Goal: Communication & Community: Answer question/provide support

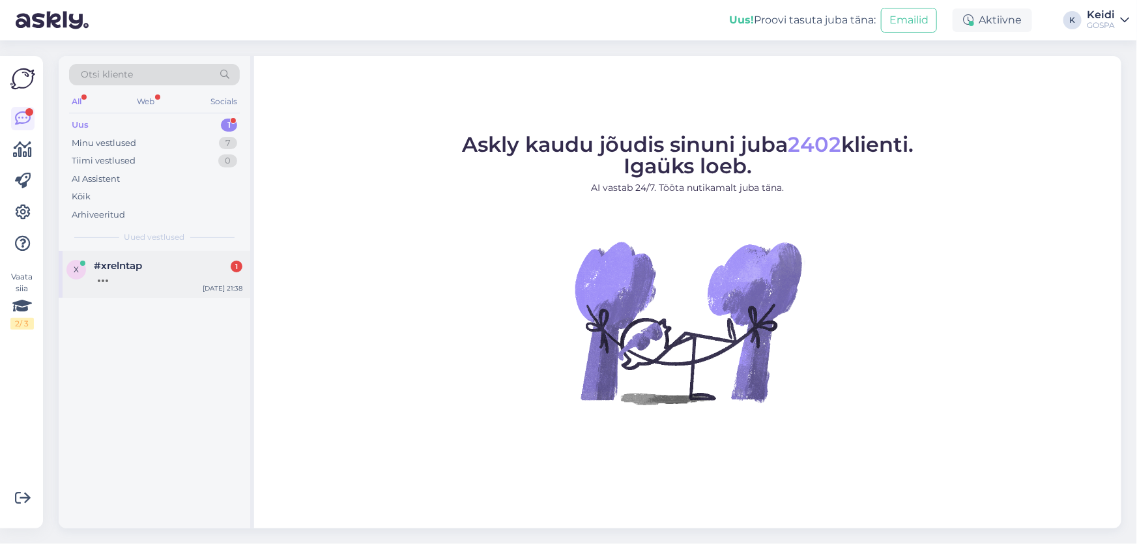
click at [115, 278] on div at bounding box center [168, 278] width 149 height 12
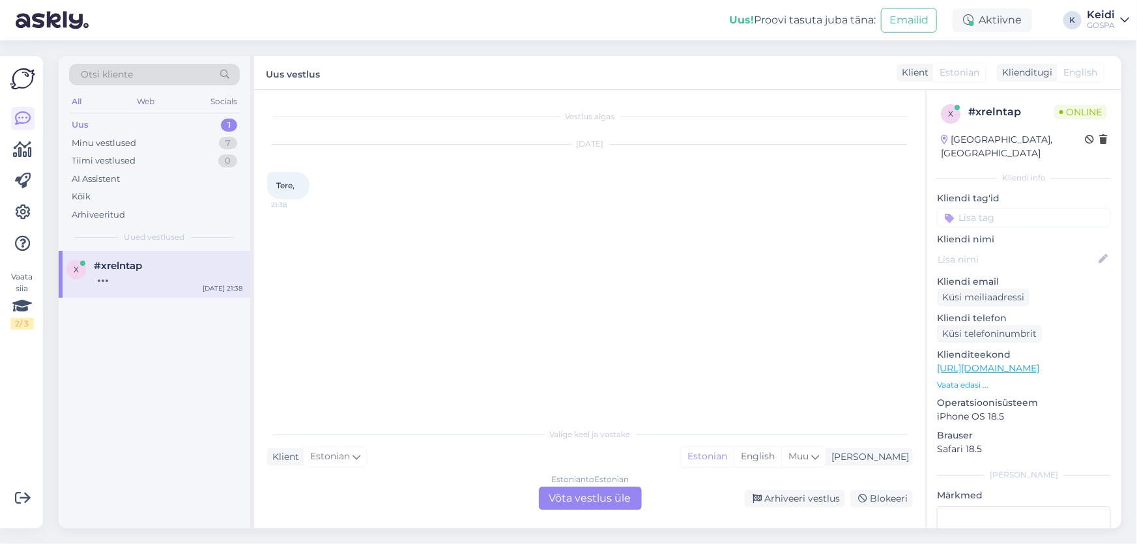
click at [571, 501] on div "Estonian to Estonian Võta vestlus üle" at bounding box center [590, 498] width 103 height 23
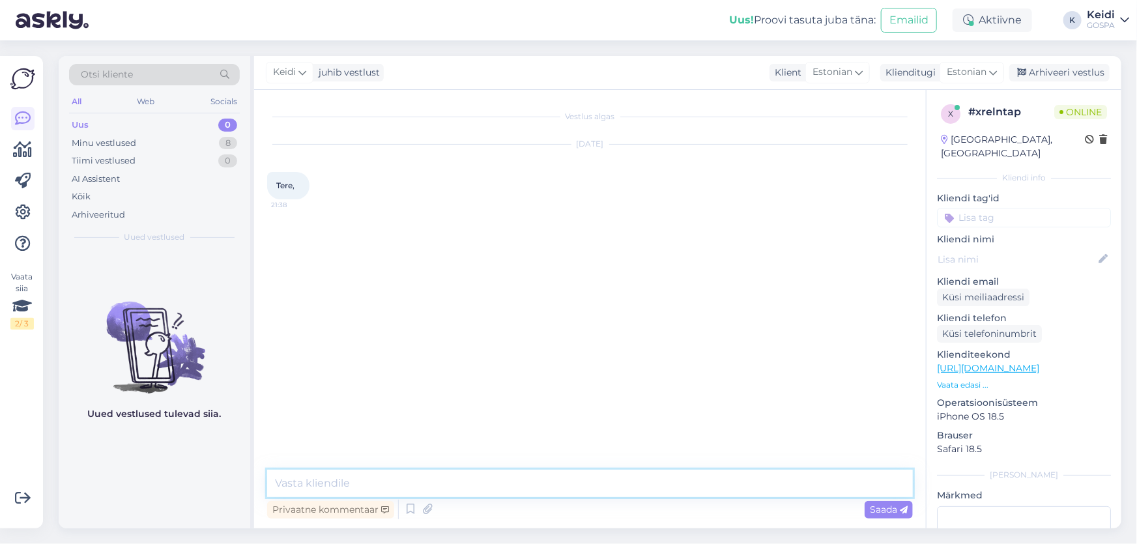
click at [489, 491] on textarea at bounding box center [590, 483] width 646 height 27
type textarea "Tere! Kuidas saame aidata?"
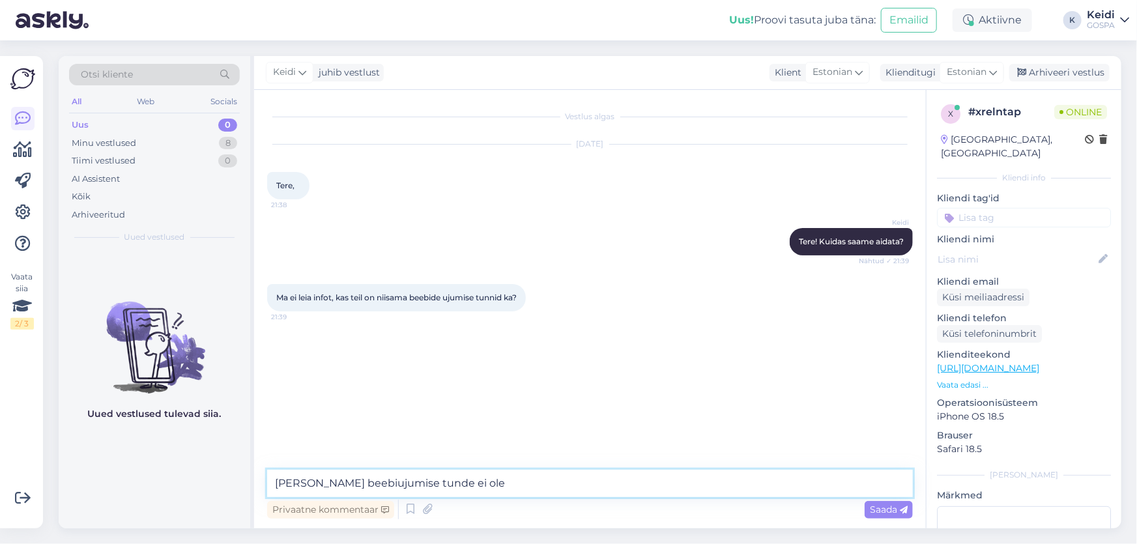
type textarea "[PERSON_NAME] beebiujumise tunde ei ole."
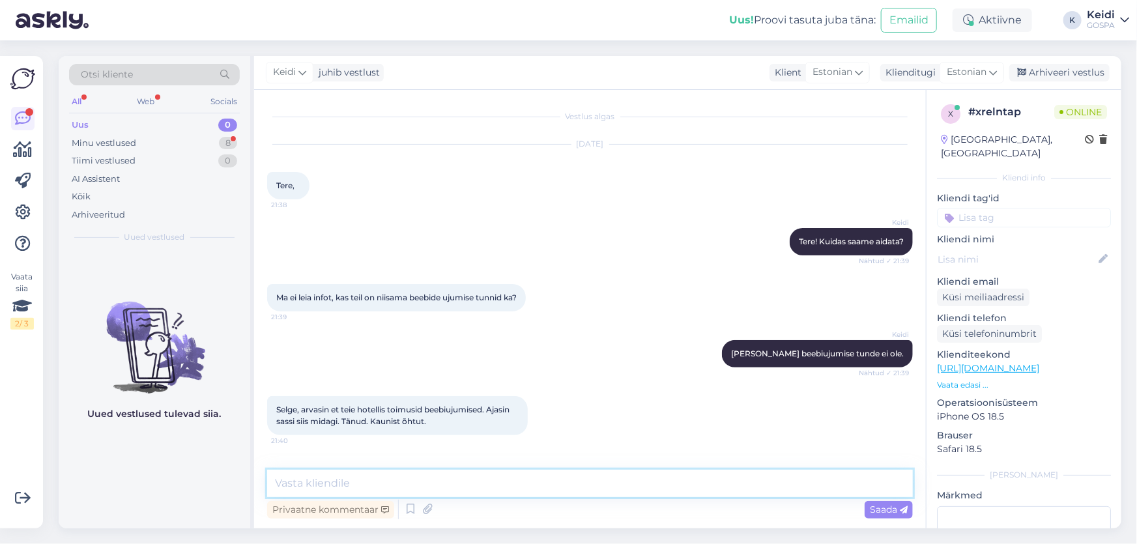
scroll to position [3, 0]
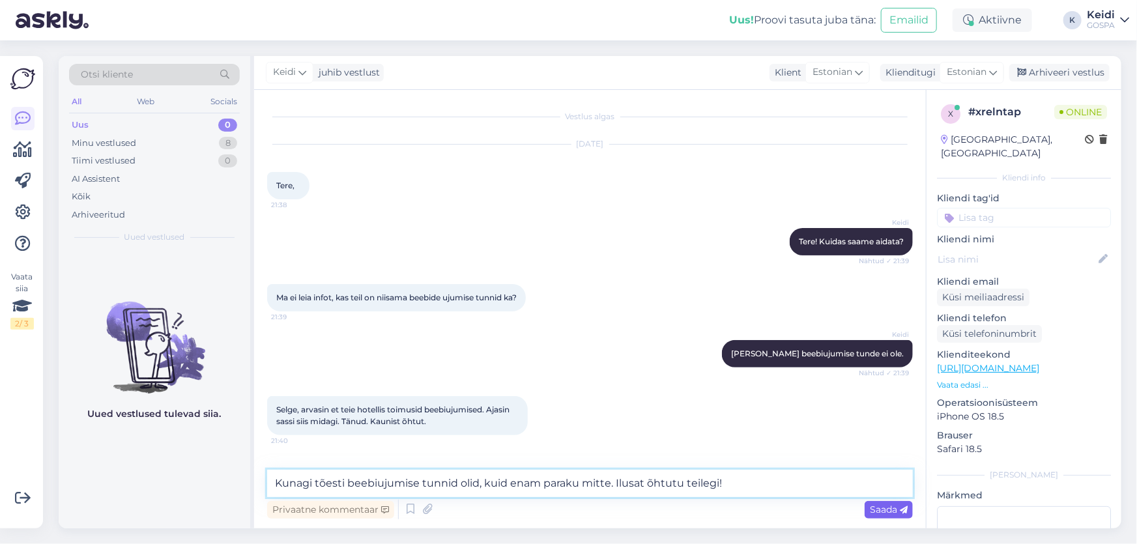
type textarea "Kunagi tõesti beebiujumise tunnid olid, kuid enam paraku mitte. Ilusat õhtutu t…"
click at [875, 509] on span "Saada" at bounding box center [889, 510] width 38 height 12
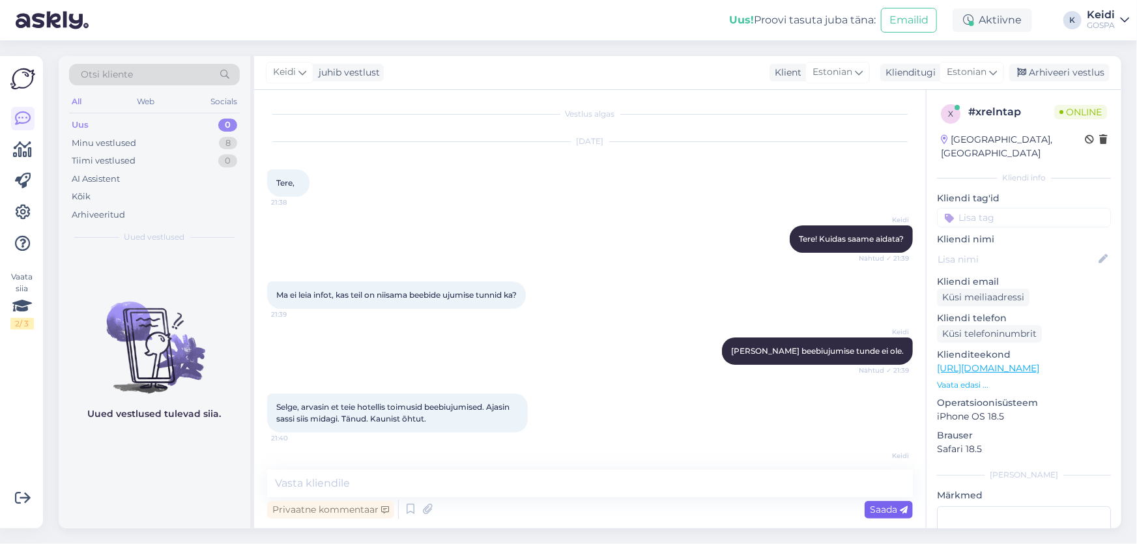
scroll to position [70, 0]
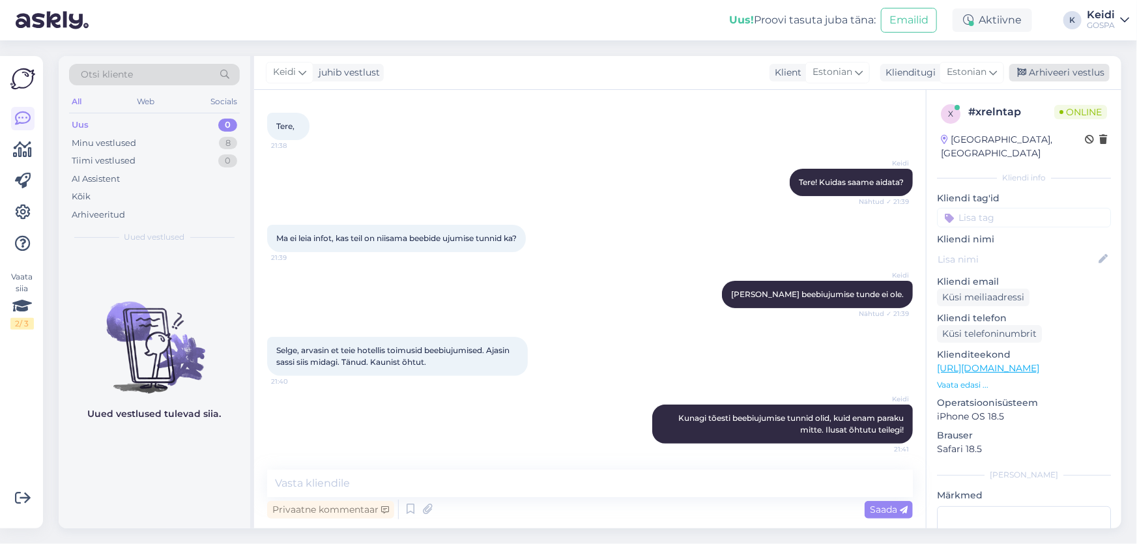
click at [1051, 67] on div "Arhiveeri vestlus" at bounding box center [1059, 73] width 100 height 18
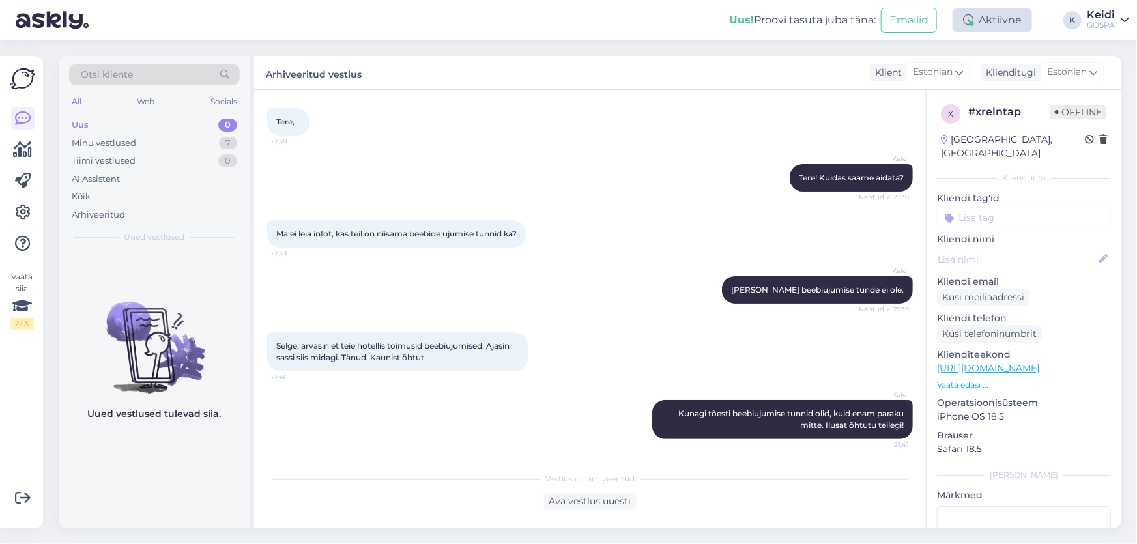
click at [992, 14] on div "Aktiivne" at bounding box center [993, 19] width 80 height 23
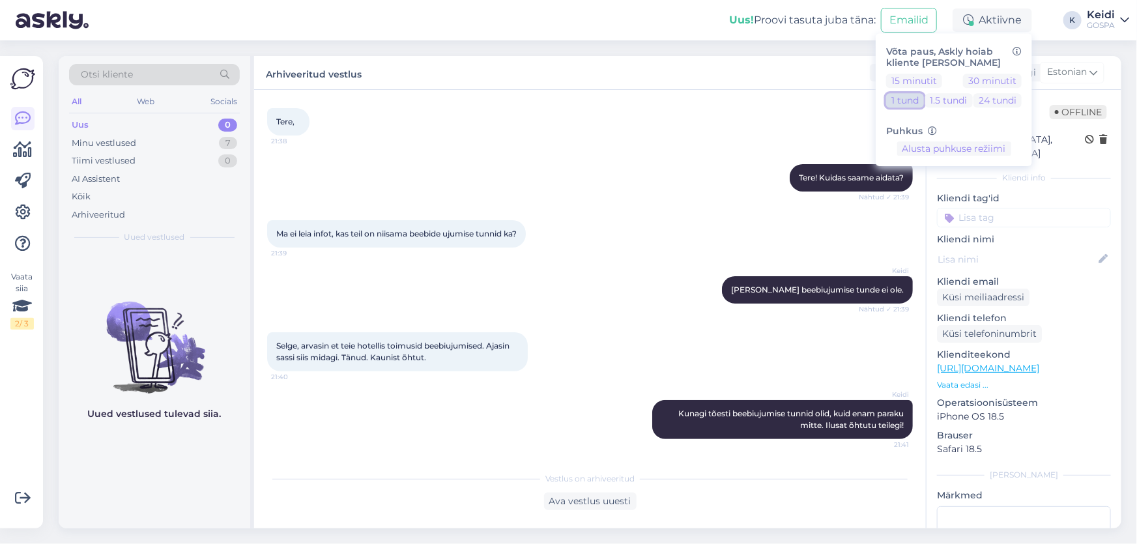
click at [899, 97] on button "1 tund" at bounding box center [905, 100] width 38 height 14
